Goal: Information Seeking & Learning: Learn about a topic

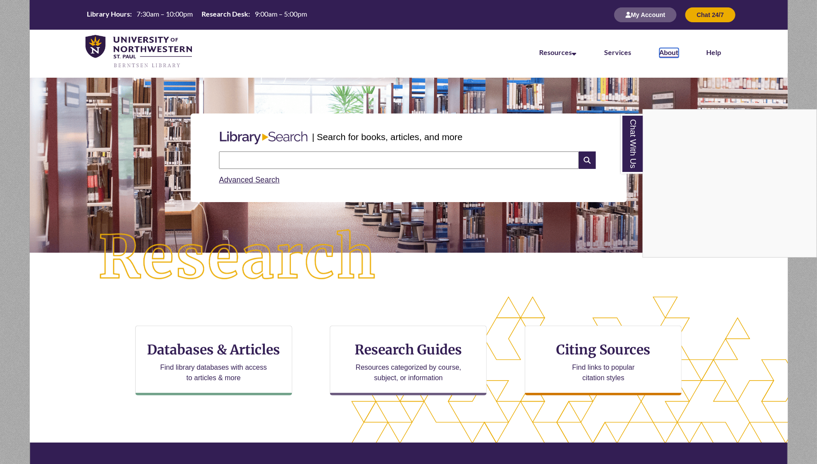
click at [667, 51] on link "About" at bounding box center [668, 53] width 19 height 10
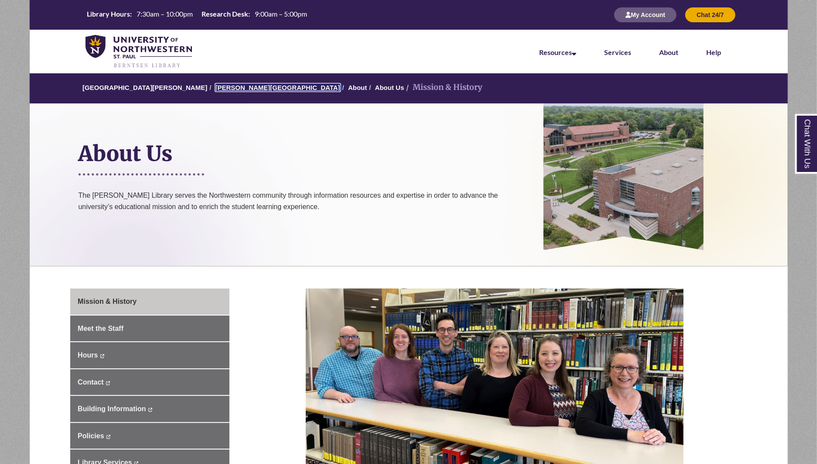
click at [245, 89] on link "[PERSON_NAME][GEOGRAPHIC_DATA]" at bounding box center [277, 87] width 125 height 7
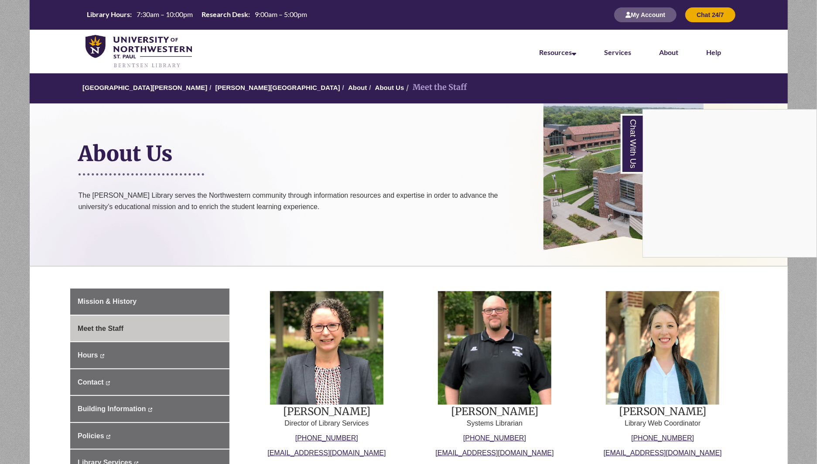
click at [482, 173] on div "Chat With Us" at bounding box center [408, 232] width 817 height 464
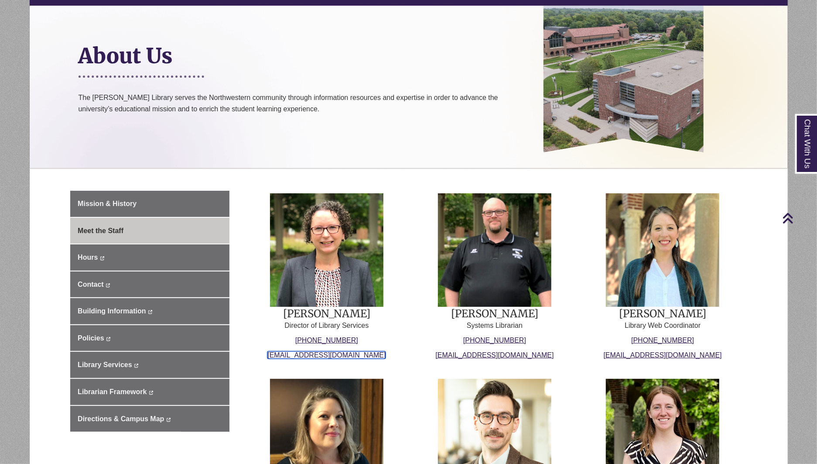
scroll to position [97, 0]
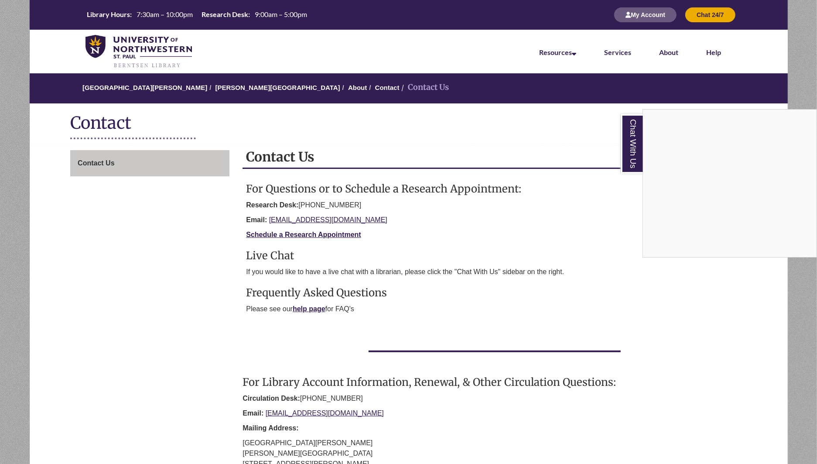
click at [546, 154] on div "Chat With Us" at bounding box center [408, 232] width 817 height 464
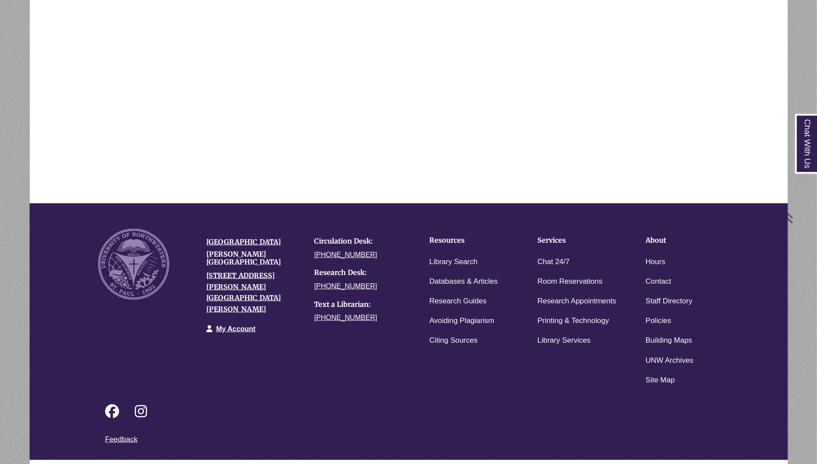
scroll to position [484, 0]
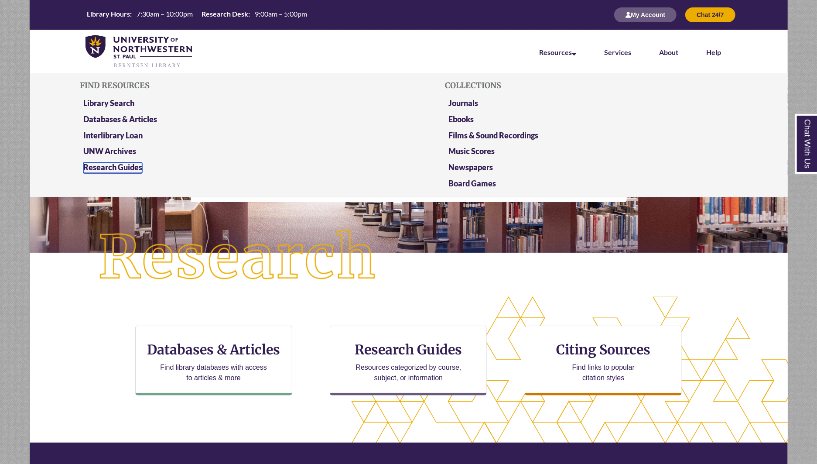
click at [109, 167] on link "Research Guides" at bounding box center [112, 167] width 59 height 11
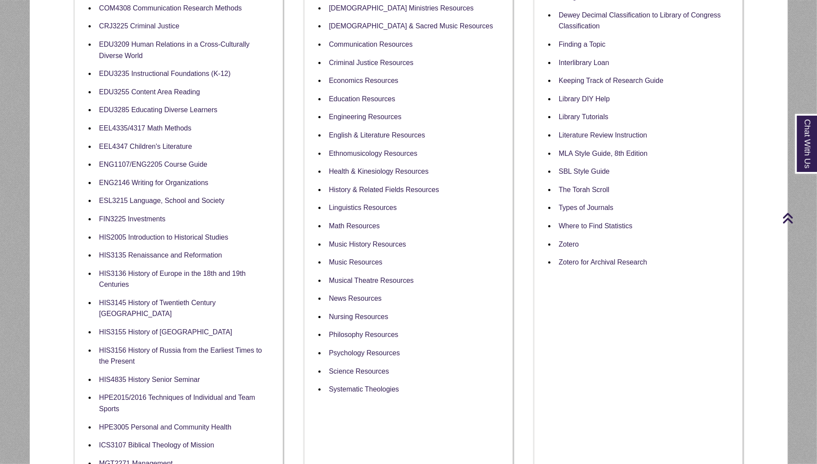
scroll to position [355, 0]
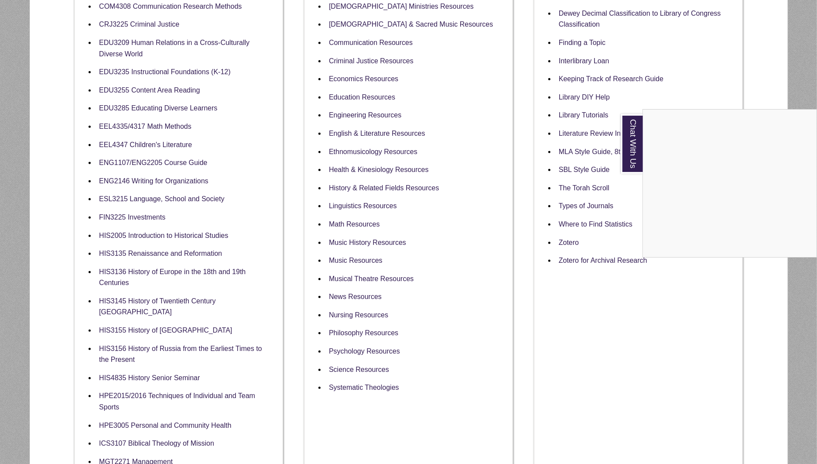
drag, startPoint x: 367, startPoint y: 136, endPoint x: 350, endPoint y: 139, distance: 16.8
drag, startPoint x: 350, startPoint y: 139, endPoint x: 591, endPoint y: 325, distance: 304.3
click at [590, 323] on div "Chat With Us" at bounding box center [408, 232] width 817 height 464
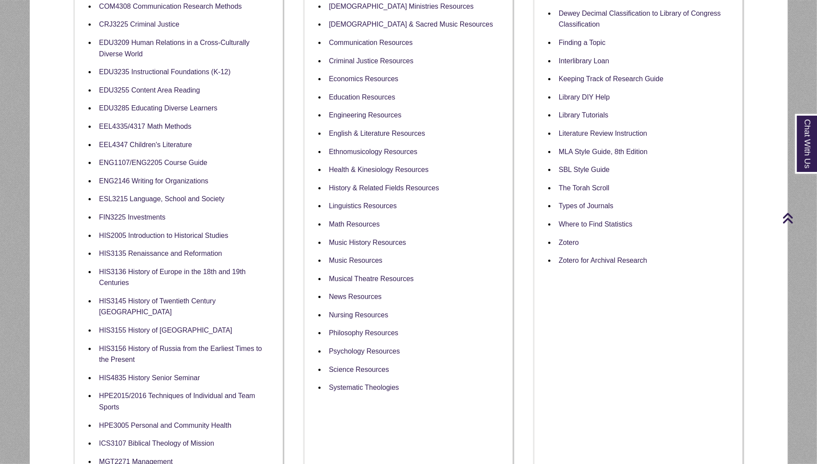
drag, startPoint x: 341, startPoint y: 228, endPoint x: 477, endPoint y: 278, distance: 144.8
click at [481, 287] on li "News Resources" at bounding box center [415, 296] width 180 height 18
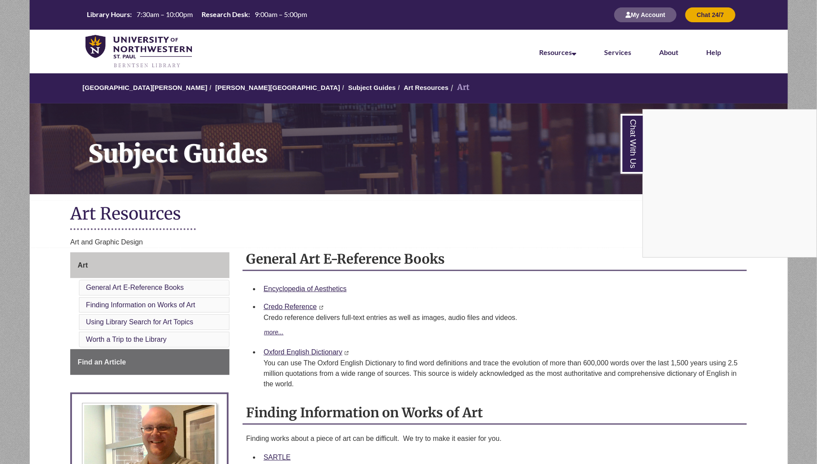
click at [531, 230] on div "Chat With Us" at bounding box center [408, 232] width 817 height 464
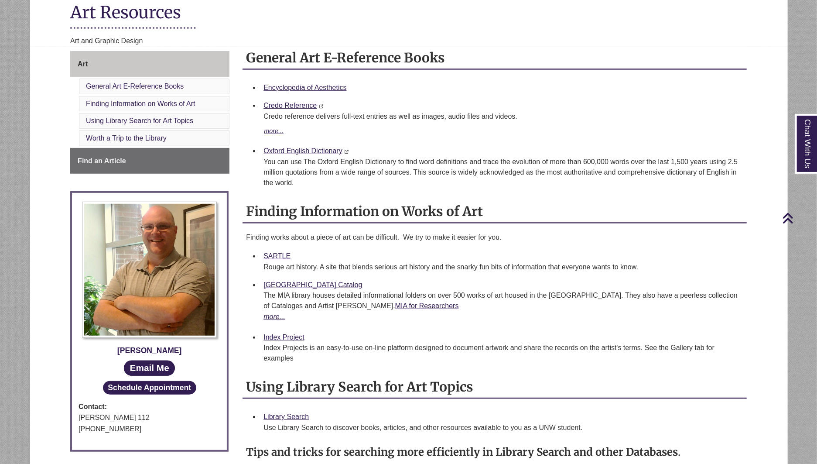
scroll to position [226, 0]
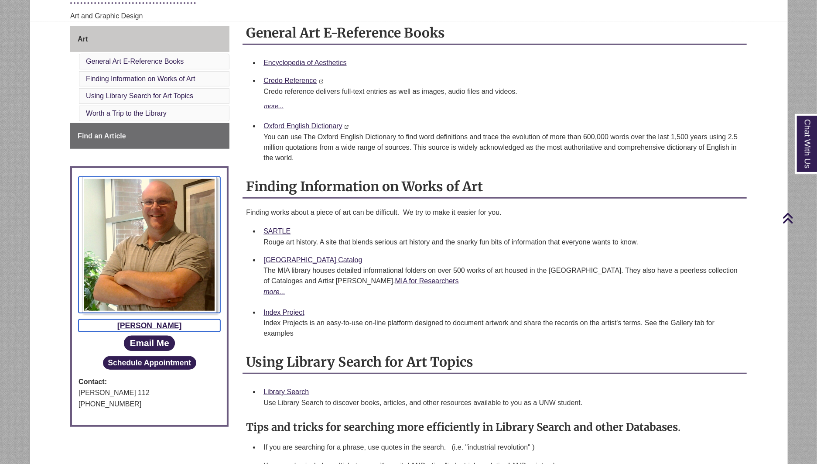
click at [153, 323] on div "[PERSON_NAME]" at bounding box center [149, 325] width 142 height 12
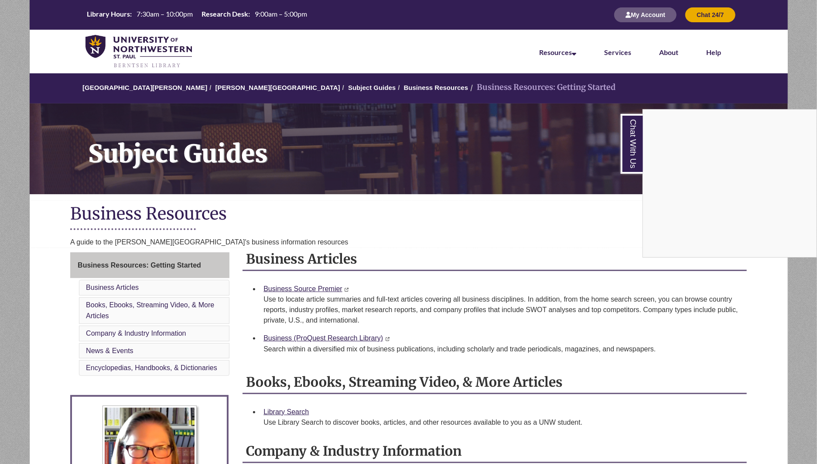
click at [442, 216] on div "Chat With Us" at bounding box center [408, 232] width 817 height 464
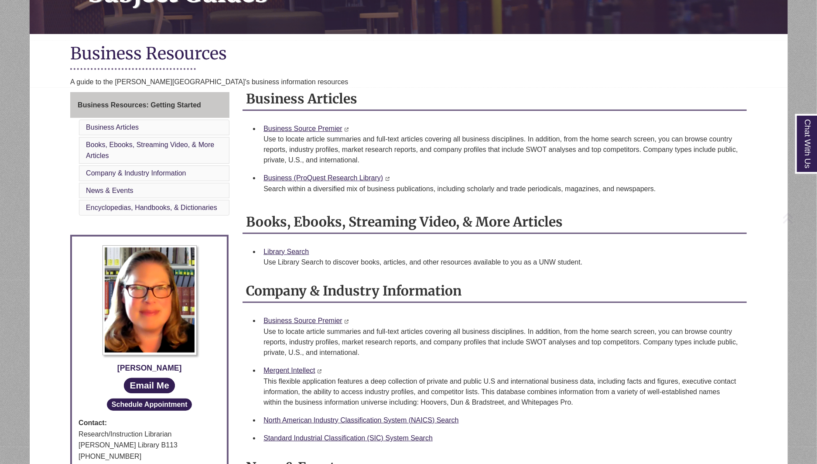
scroll to position [258, 0]
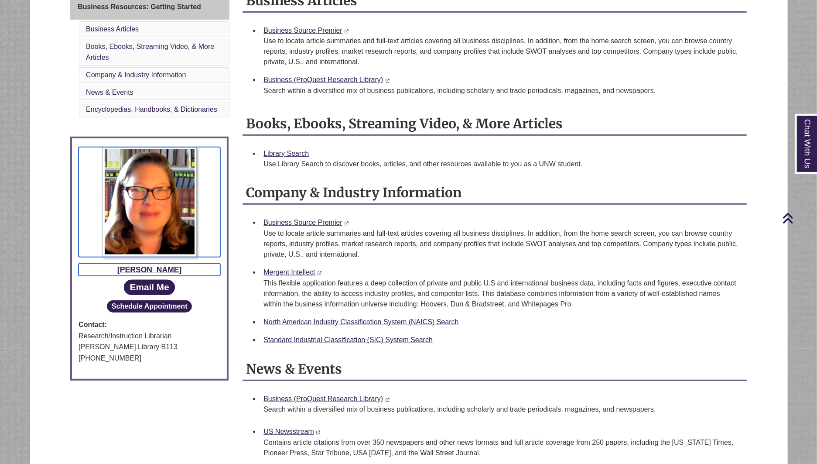
click at [162, 269] on div "[PERSON_NAME]" at bounding box center [149, 269] width 142 height 12
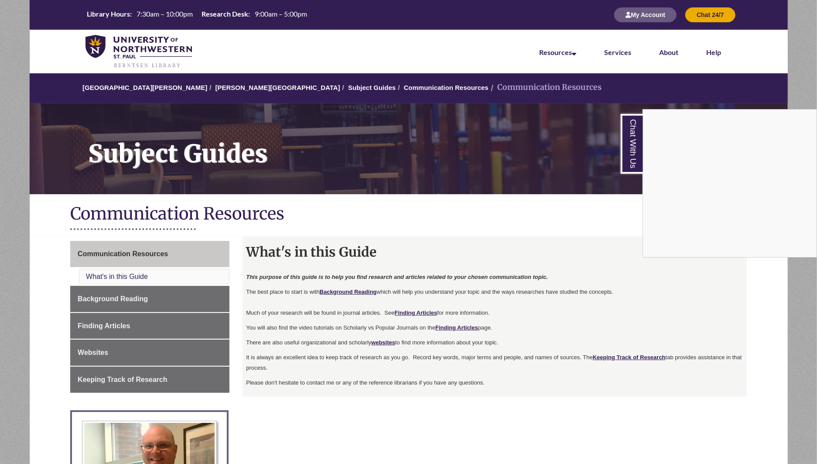
click at [440, 201] on div "Chat With Us" at bounding box center [408, 232] width 817 height 464
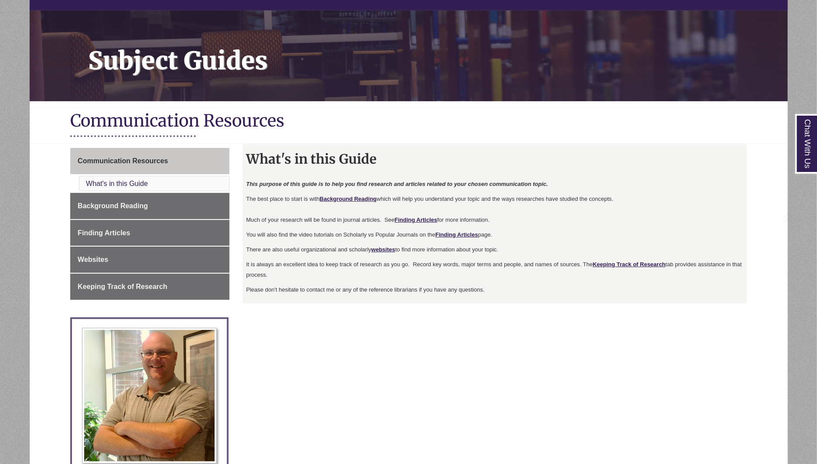
scroll to position [97, 0]
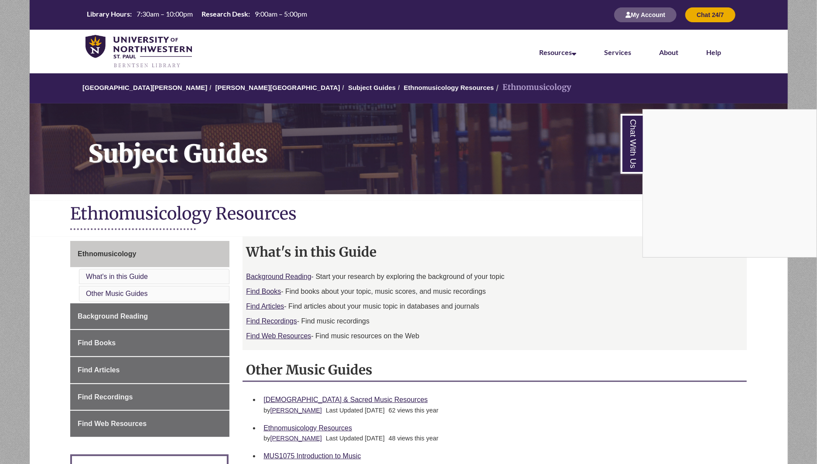
click at [508, 203] on div "Chat With Us" at bounding box center [408, 232] width 817 height 464
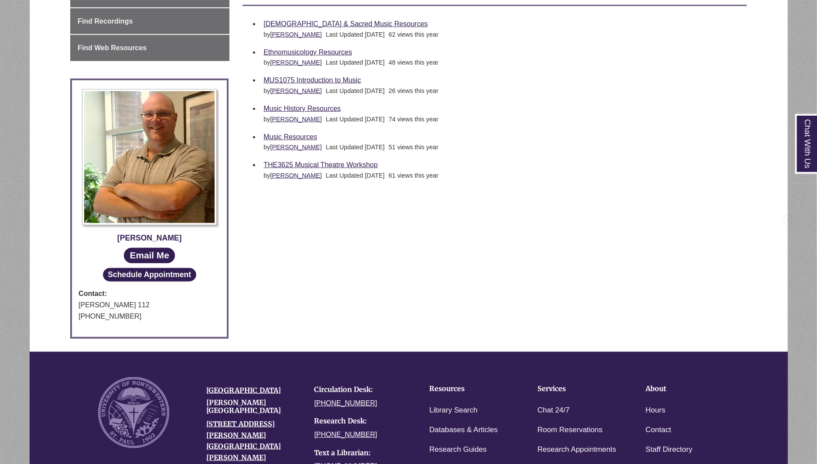
scroll to position [420, 0]
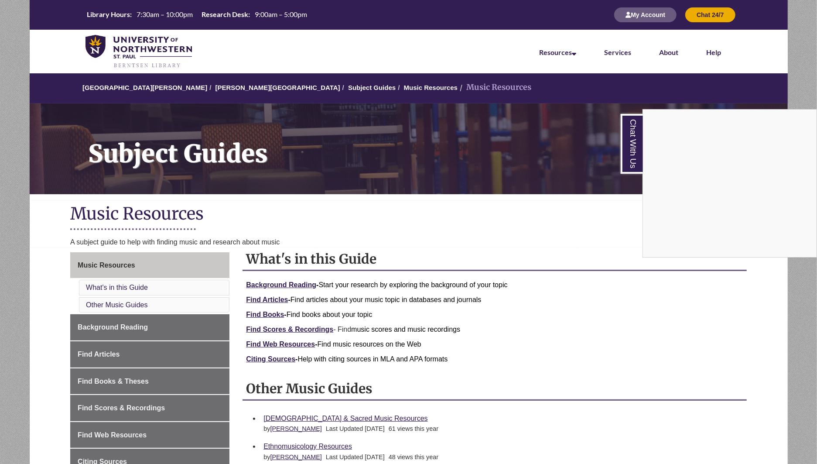
click at [443, 202] on div "Chat With Us" at bounding box center [408, 232] width 817 height 464
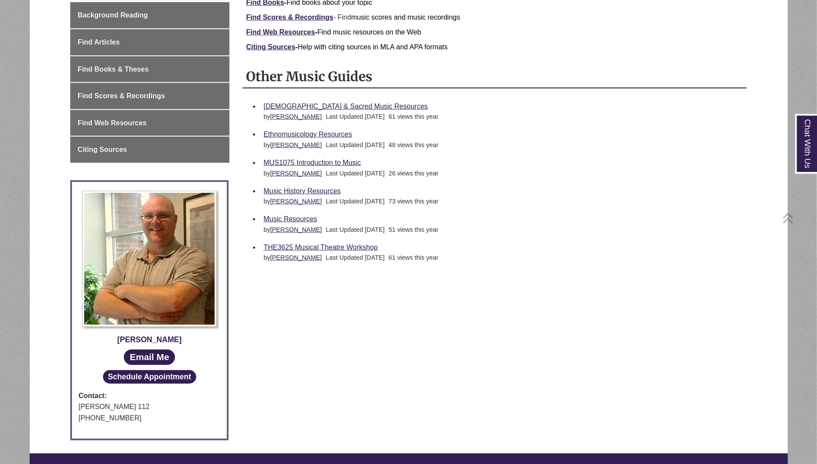
scroll to position [323, 0]
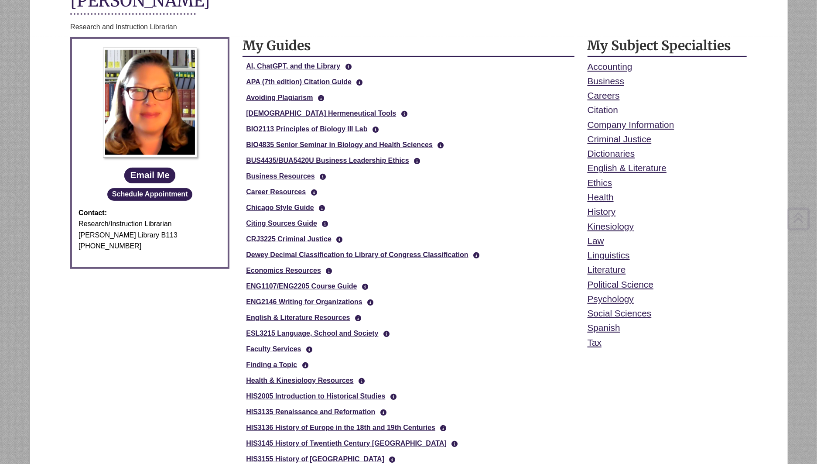
scroll to position [129, 0]
